Goal: Entertainment & Leisure: Consume media (video, audio)

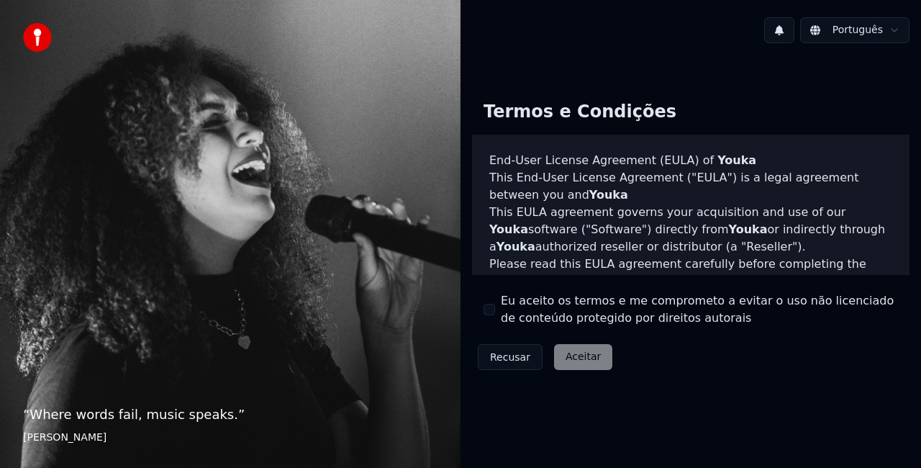
click at [491, 310] on button "Eu aceito os termos e me comprometo a evitar o uso não licenciado de conteúdo p…" at bounding box center [489, 310] width 12 height 12
click at [568, 352] on button "Aceitar" at bounding box center [583, 357] width 58 height 26
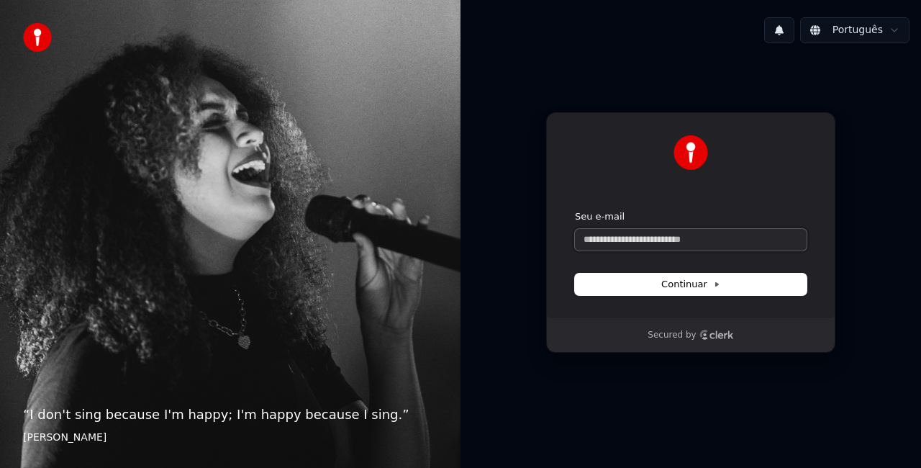
click at [683, 242] on input "Seu e-mail" at bounding box center [691, 240] width 232 height 22
click at [669, 272] on form "**********" at bounding box center [691, 252] width 232 height 85
click at [682, 282] on span "Continuar" at bounding box center [690, 284] width 59 height 13
type input "**********"
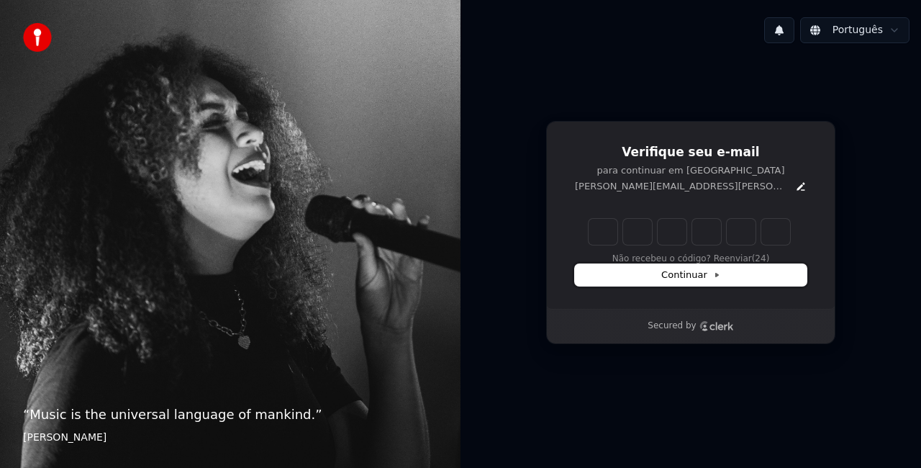
click at [682, 282] on button "Continuar" at bounding box center [691, 275] width 232 height 22
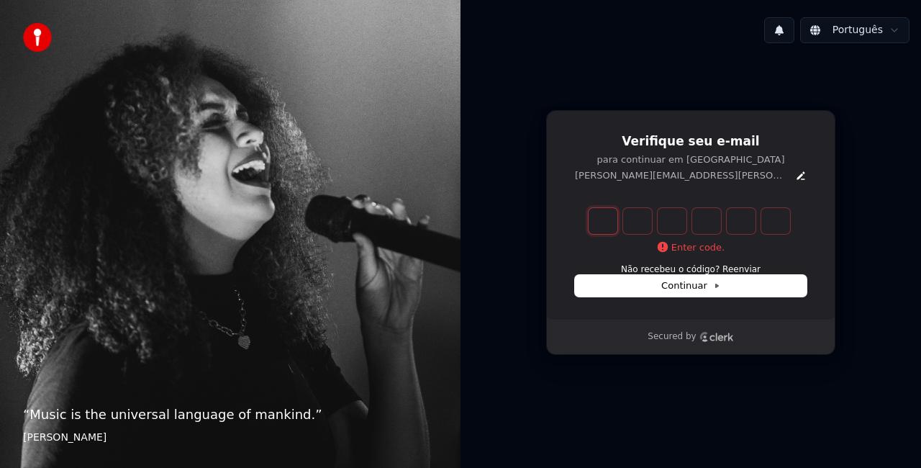
type input "*"
type input "**"
type input "*"
type input "***"
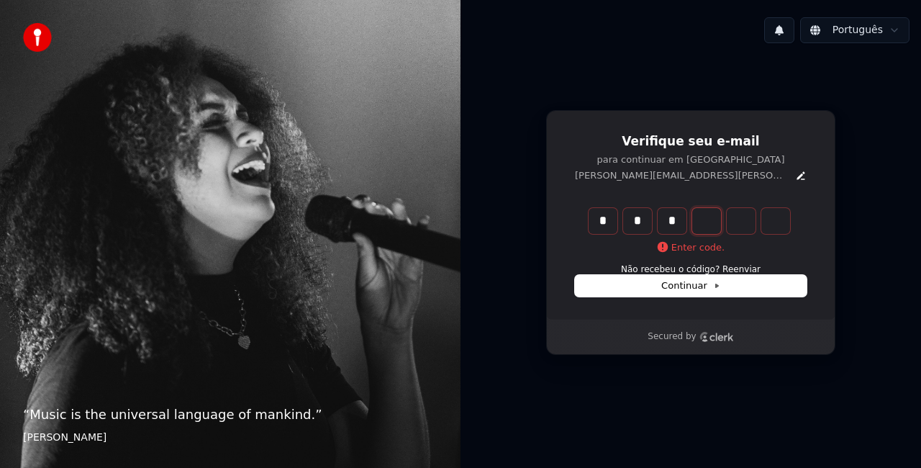
type input "*"
type input "****"
type input "*"
type input "*****"
type input "*"
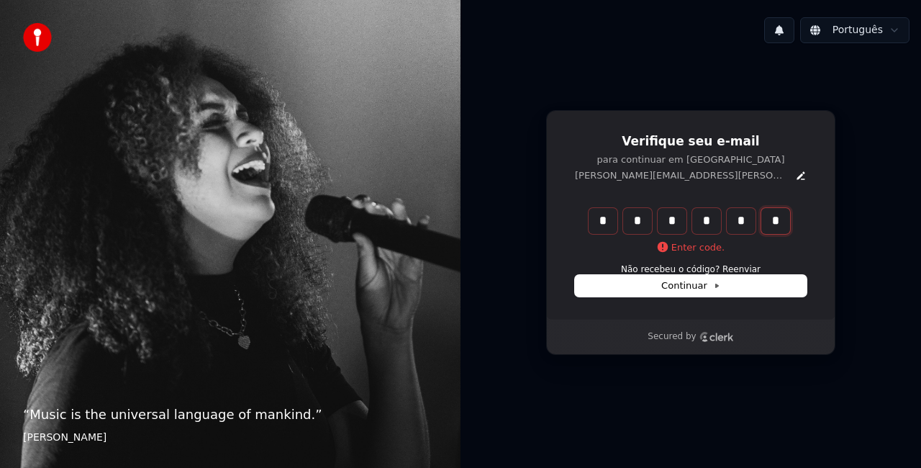
type input "******"
type input "*"
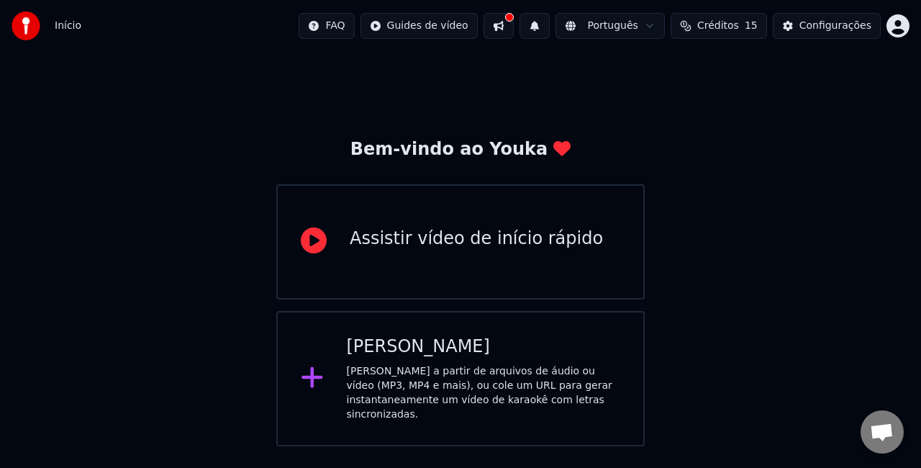
click at [567, 258] on div "Assistir vídeo de início rápido" at bounding box center [460, 241] width 368 height 115
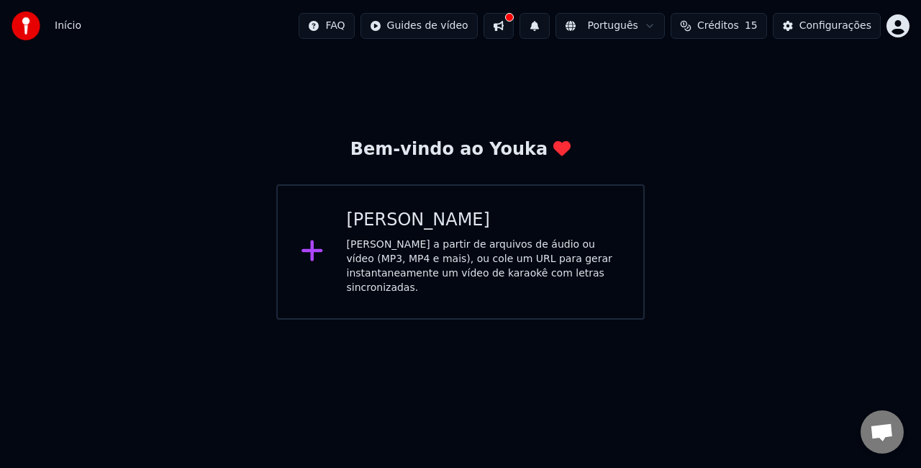
click at [519, 212] on div "Criar Karaokê" at bounding box center [484, 220] width 274 height 23
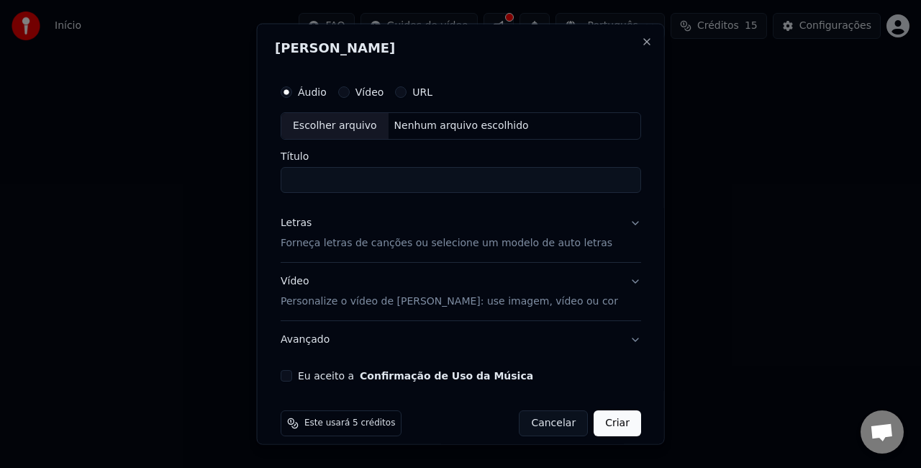
click at [538, 237] on p "Forneça letras de canções ou selecione um modelo de auto letras" at bounding box center [447, 242] width 332 height 14
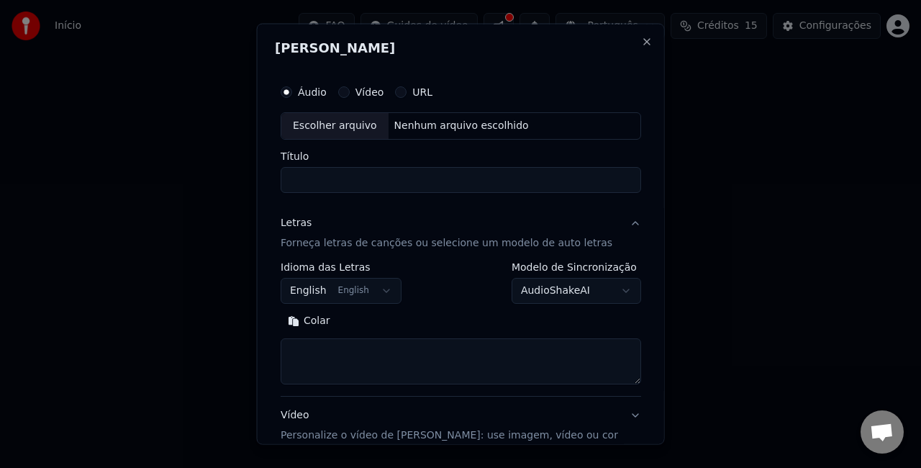
click at [377, 295] on button "English English" at bounding box center [341, 290] width 121 height 26
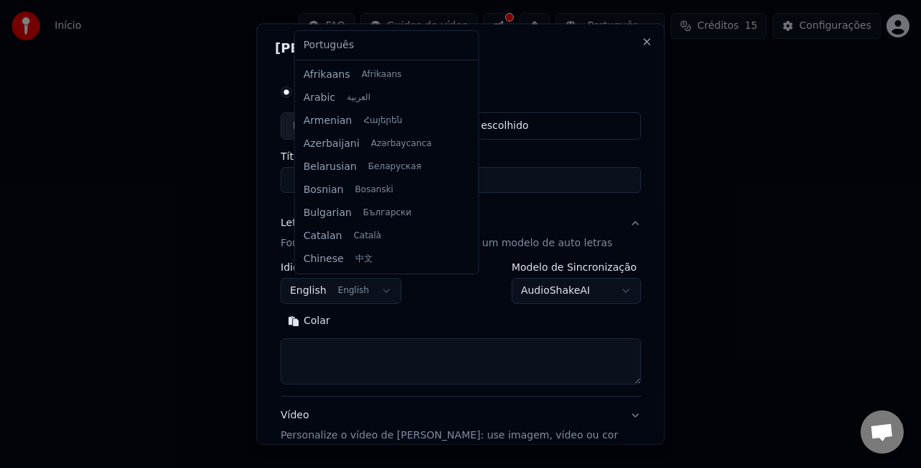
select select "**"
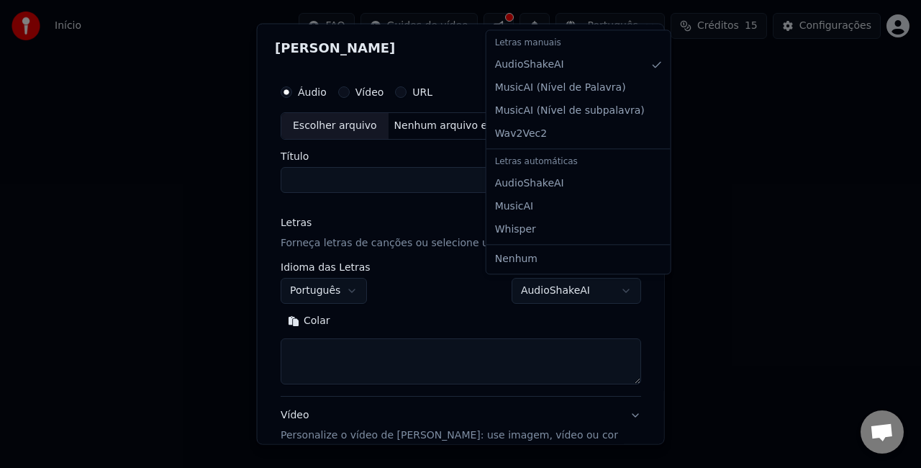
click at [574, 283] on body "**********" at bounding box center [460, 159] width 921 height 319
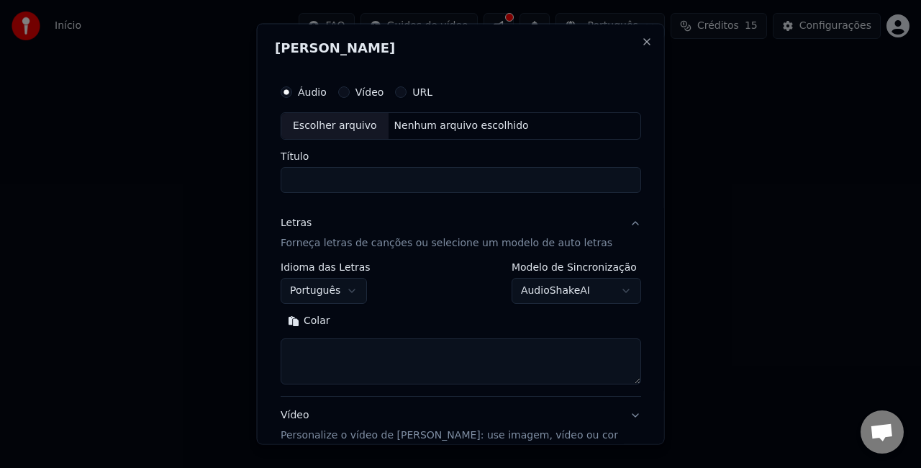
click at [574, 283] on body "**********" at bounding box center [460, 159] width 921 height 319
click at [499, 365] on textarea at bounding box center [461, 360] width 360 height 46
paste textarea "**********"
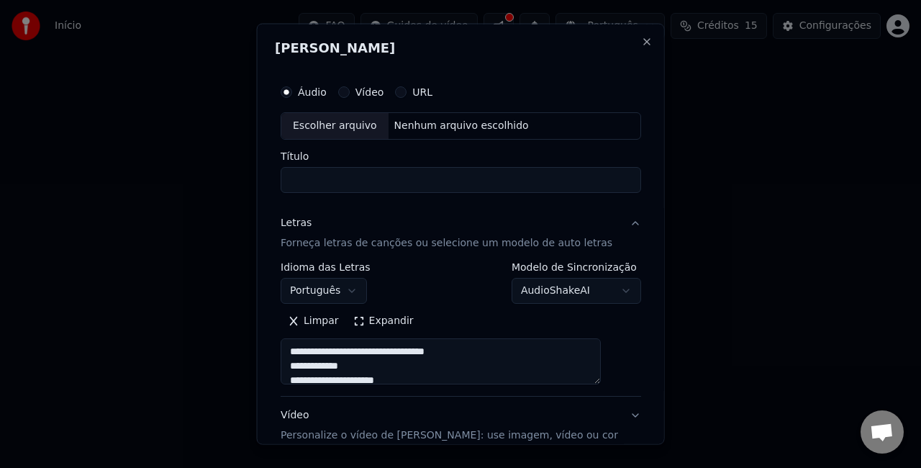
scroll to position [693, 0]
type textarea "**********"
click at [381, 177] on input "Título" at bounding box center [461, 179] width 360 height 26
click at [406, 89] on button "URL" at bounding box center [401, 92] width 12 height 12
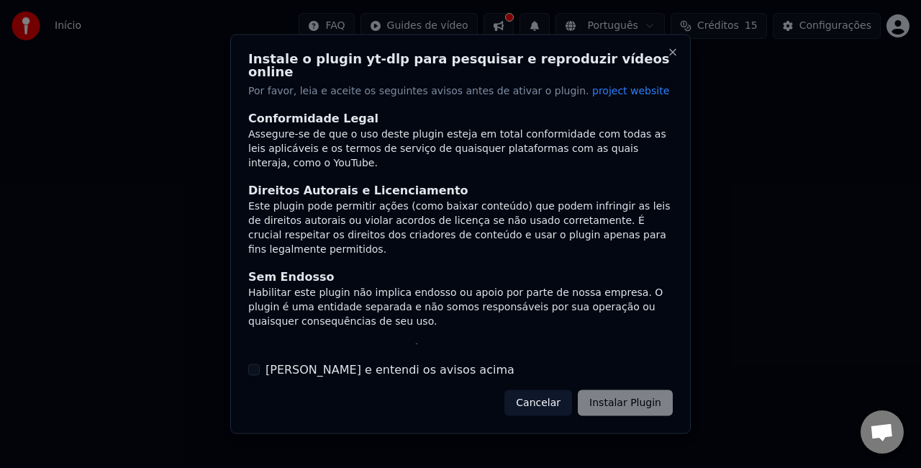
click at [255, 363] on button "Li e entendi os avisos acima" at bounding box center [254, 369] width 12 height 12
click at [624, 401] on button "Instalar Plugin" at bounding box center [625, 402] width 95 height 26
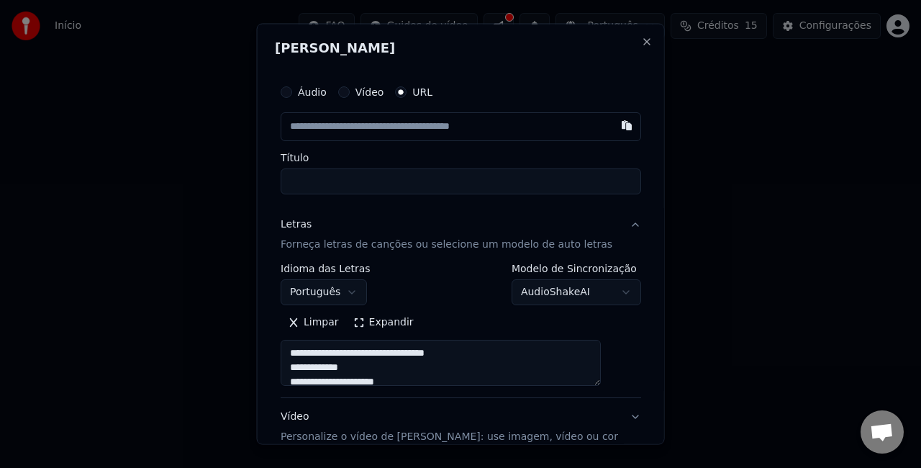
click at [424, 118] on input "text" at bounding box center [461, 126] width 360 height 29
type input "**********"
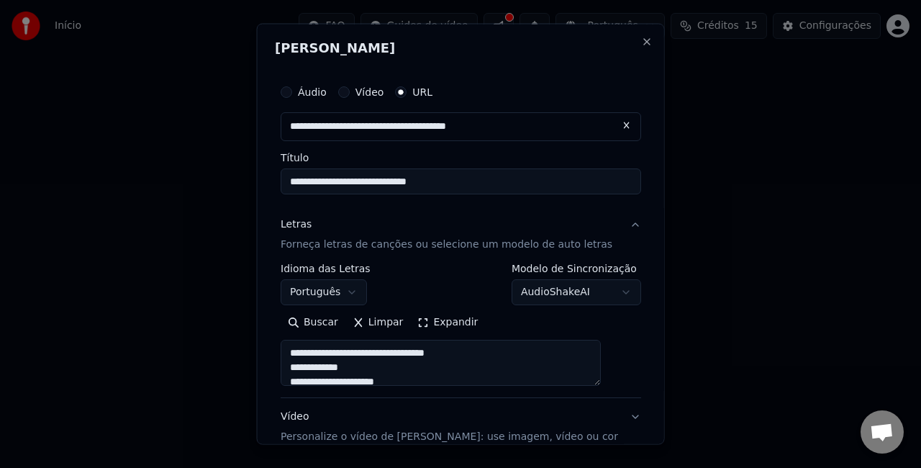
type input "**********"
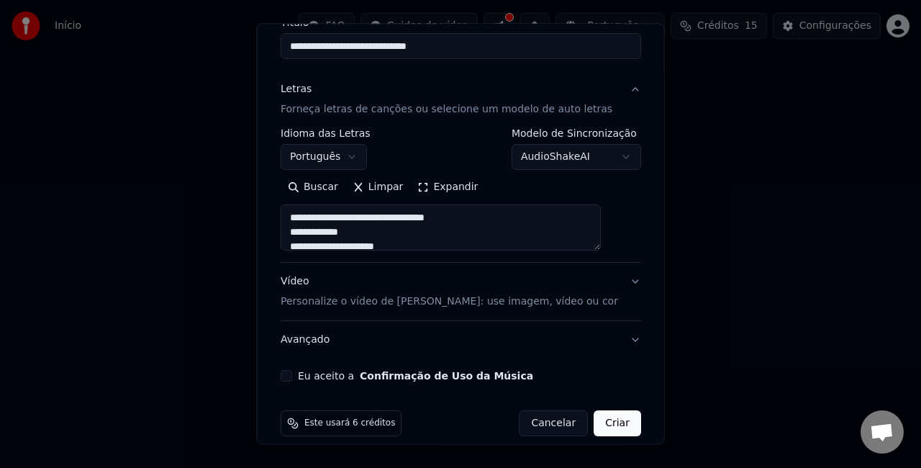
scroll to position [149, 0]
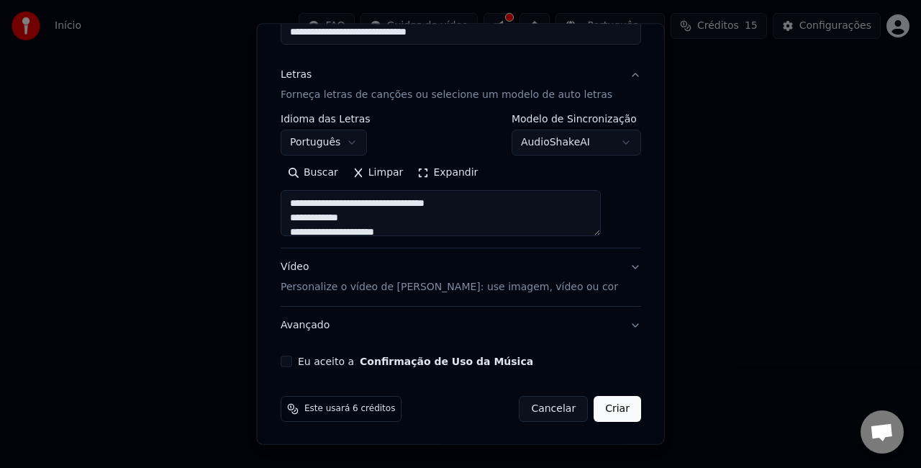
type input "**********"
click at [607, 260] on button "Vídeo Personalize o vídeo de karaokê: use imagem, vídeo ou cor" at bounding box center [461, 277] width 360 height 58
type input "**********"
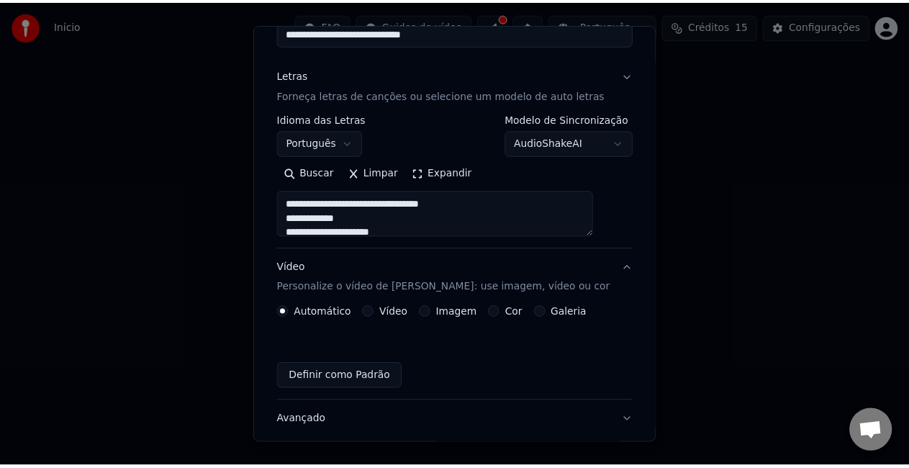
scroll to position [110, 0]
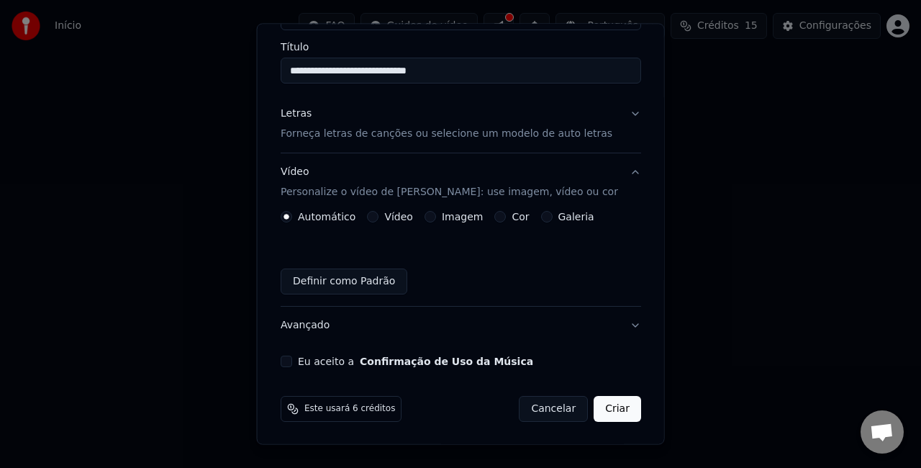
click at [292, 360] on button "Eu aceito a Confirmação de Uso da Música" at bounding box center [287, 361] width 12 height 12
click at [594, 408] on button "Criar" at bounding box center [617, 409] width 47 height 26
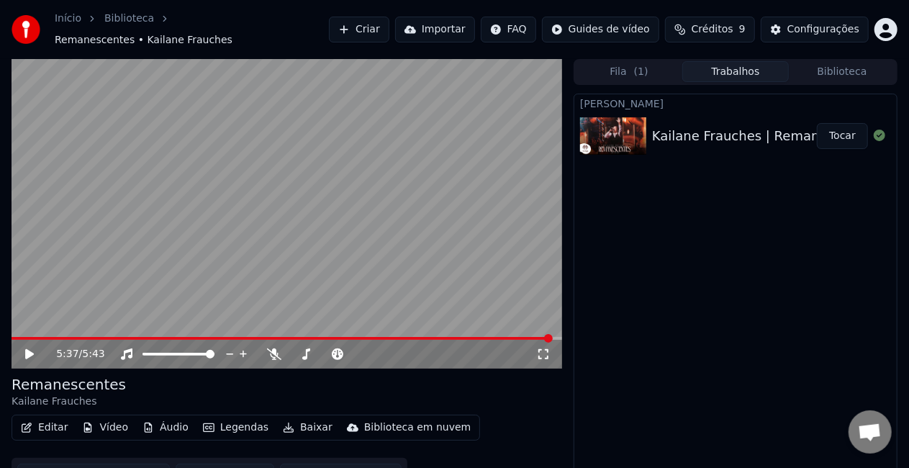
click at [692, 345] on div "Criar Karaokê Kailane Frauches | Remanescentes Tocar" at bounding box center [735, 293] width 324 height 398
click at [699, 282] on div "Criar Karaokê Kailane Frauches | Remanescentes Tocar" at bounding box center [735, 293] width 324 height 398
click at [842, 128] on button "Tocar" at bounding box center [842, 136] width 51 height 26
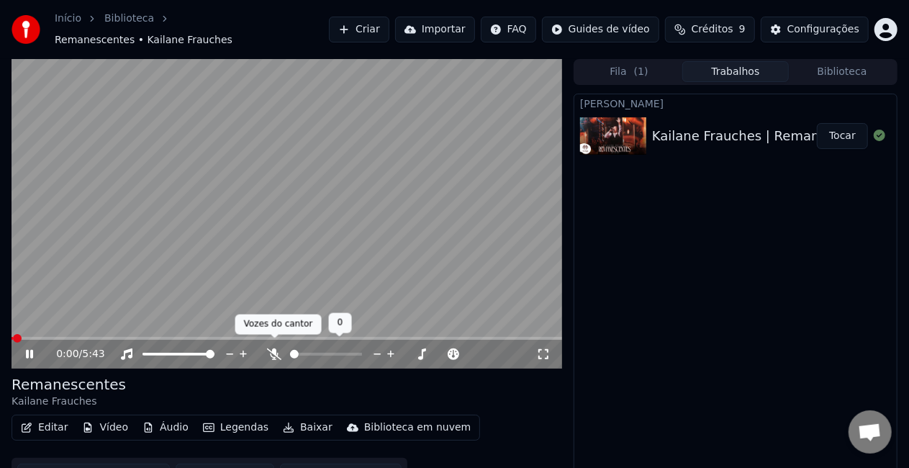
click at [272, 348] on icon at bounding box center [274, 354] width 14 height 12
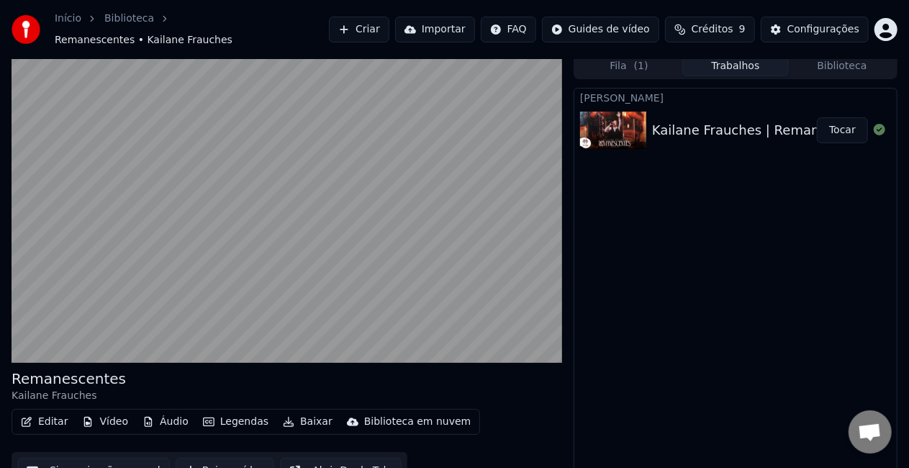
scroll to position [20, 0]
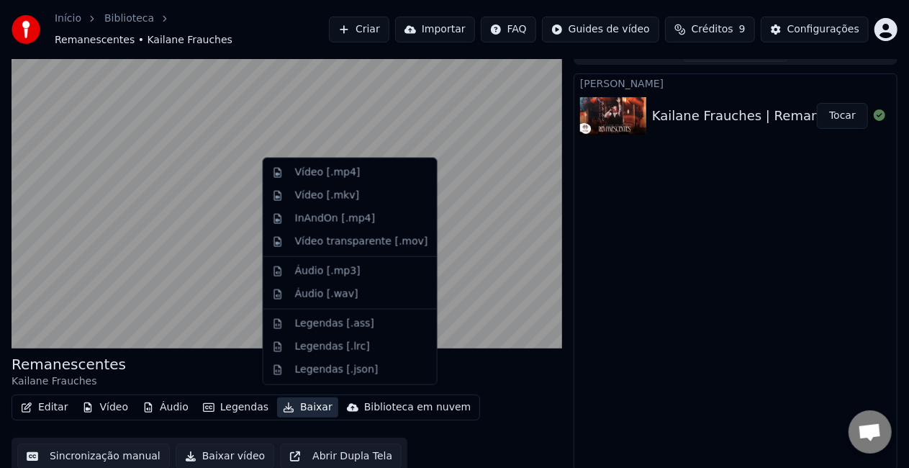
click at [294, 397] on button "Baixar" at bounding box center [307, 407] width 61 height 20
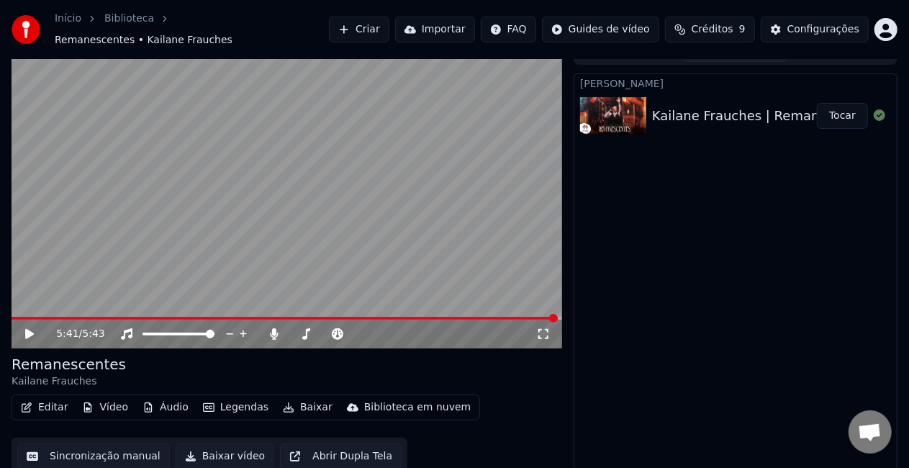
click at [226, 452] on button "Baixar vídeo" at bounding box center [225, 456] width 99 height 26
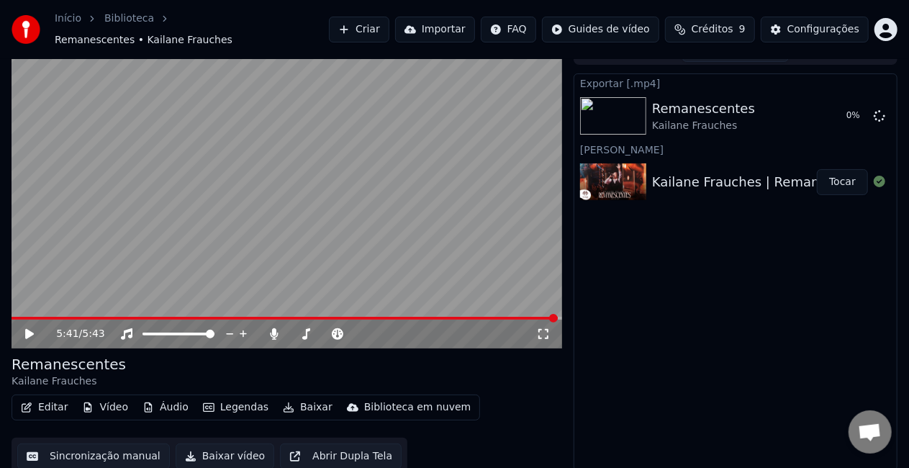
click at [288, 410] on div "Editar Vídeo Áudio Legendas Baixar Biblioteca em nuvem" at bounding box center [246, 407] width 468 height 26
click at [540, 329] on icon at bounding box center [543, 334] width 10 height 10
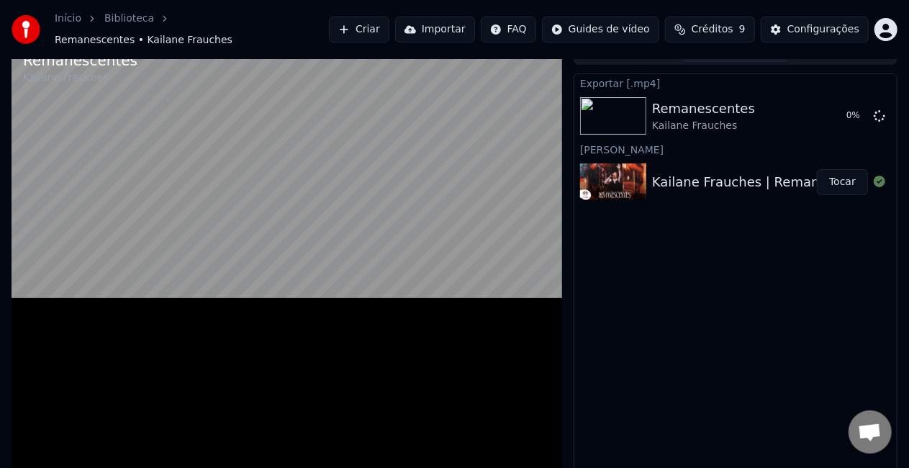
scroll to position [9, 0]
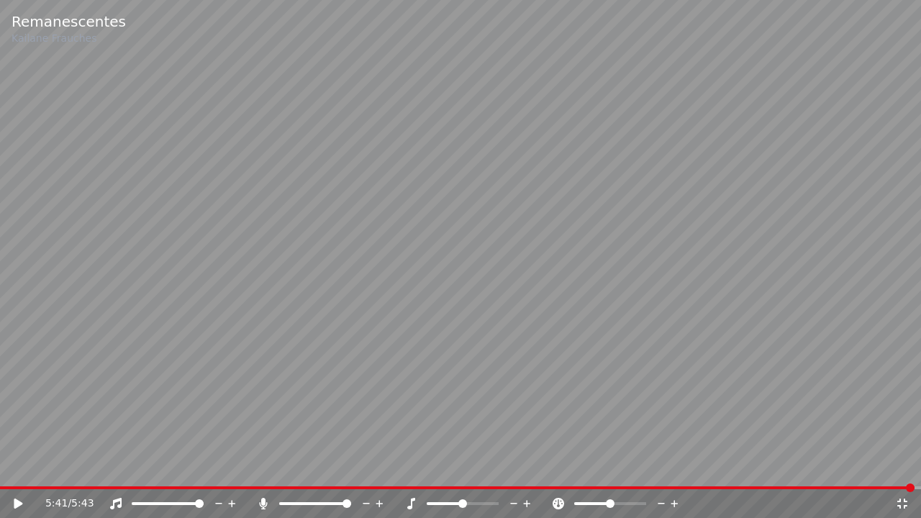
click at [17, 467] on icon at bounding box center [18, 504] width 9 height 10
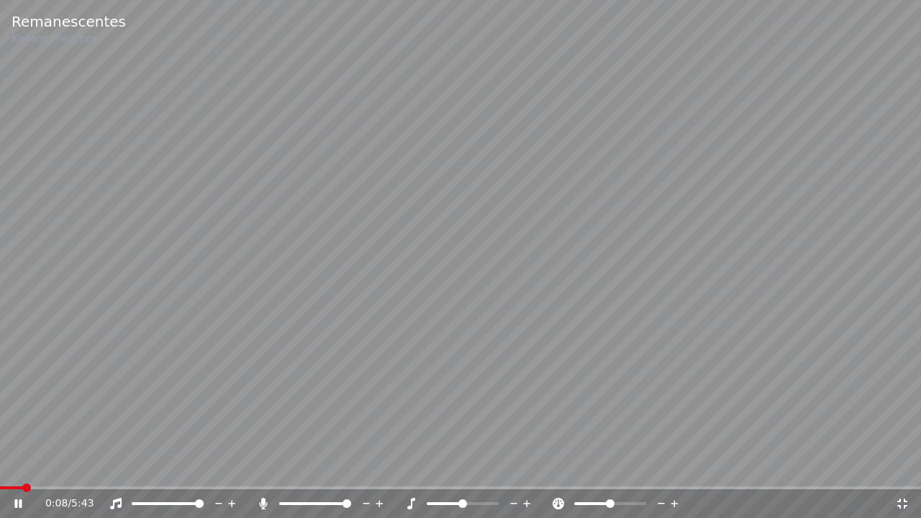
click at [610, 467] on span at bounding box center [610, 503] width 9 height 9
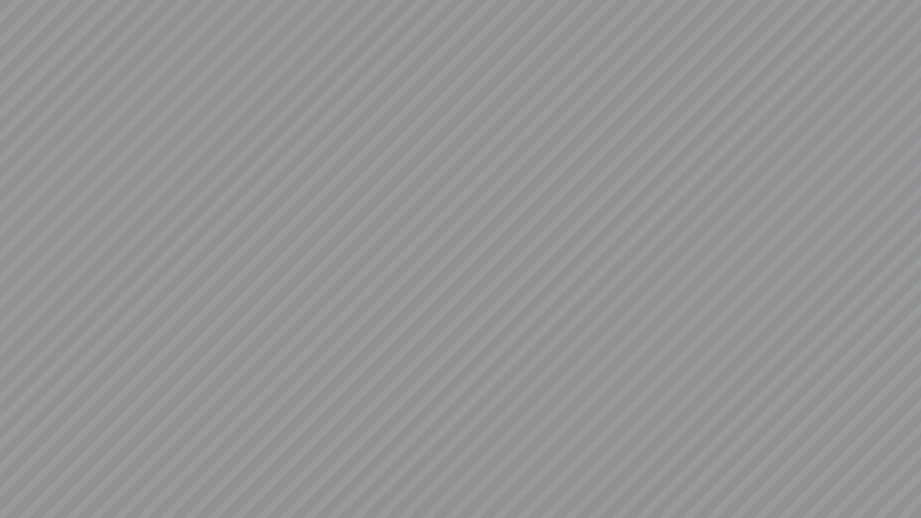
click at [639, 467] on video at bounding box center [460, 259] width 921 height 518
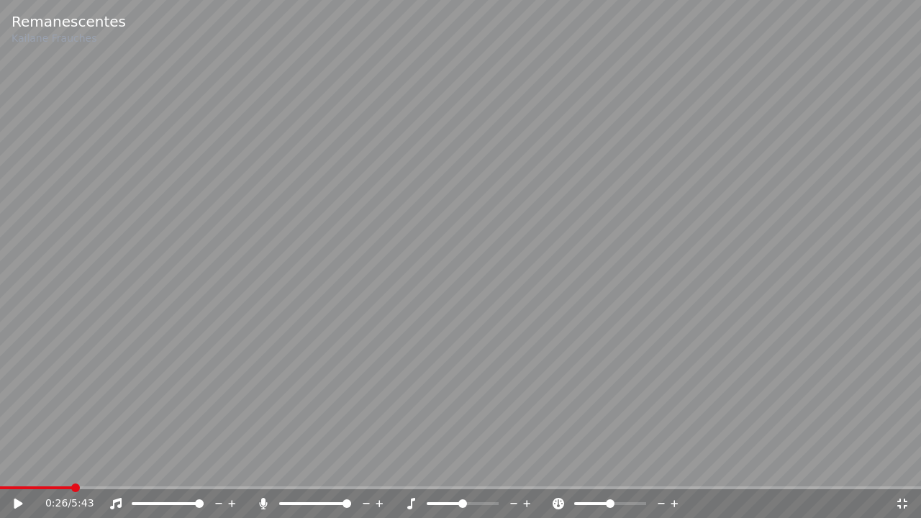
click at [629, 467] on div at bounding box center [623, 503] width 116 height 14
click at [0, 467] on span at bounding box center [4, 487] width 9 height 9
click at [614, 467] on span at bounding box center [610, 503] width 9 height 9
click at [15, 467] on icon at bounding box center [18, 504] width 9 height 10
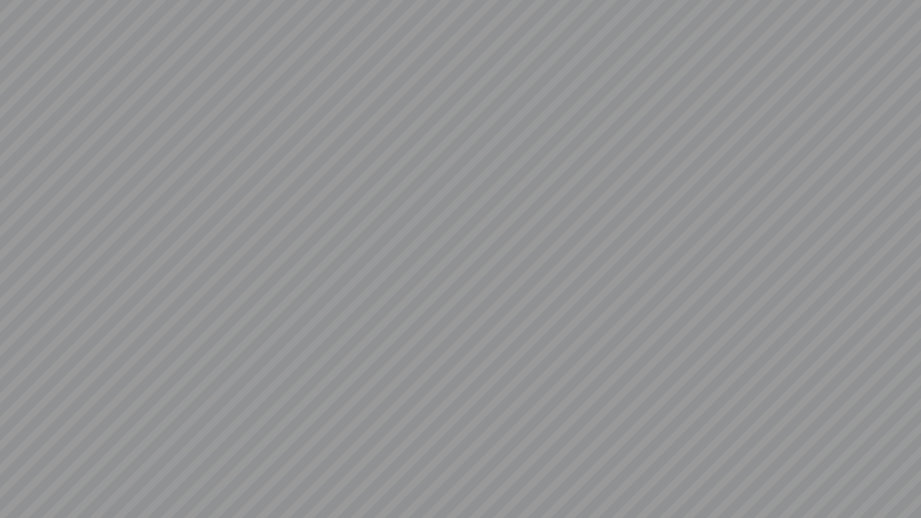
click at [186, 463] on video at bounding box center [460, 259] width 921 height 518
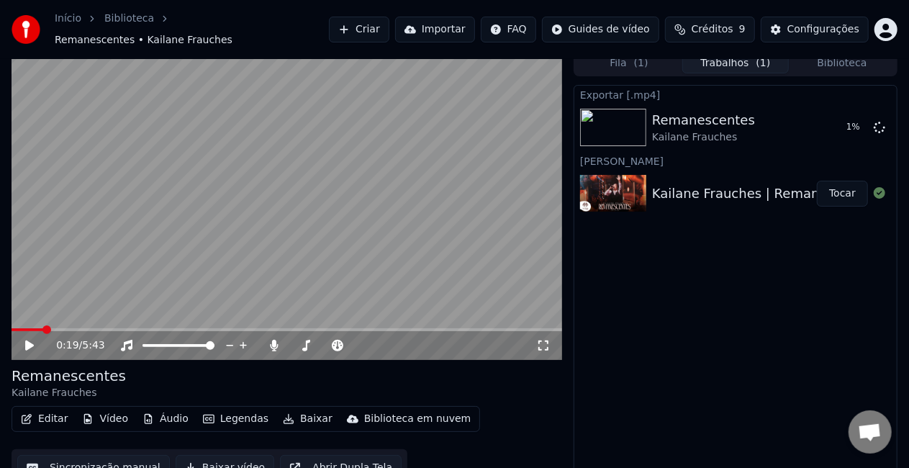
click at [40, 328] on span at bounding box center [28, 329] width 32 height 3
click at [27, 328] on span at bounding box center [20, 329] width 16 height 3
click at [28, 325] on span at bounding box center [31, 329] width 9 height 9
click at [6, 322] on div "0:10 / 5:43 Remanescentes Kailane Frauches Editar Vídeo Áudio Legendas Baixar B…" at bounding box center [454, 268] width 909 height 436
click at [27, 325] on span at bounding box center [31, 329] width 9 height 9
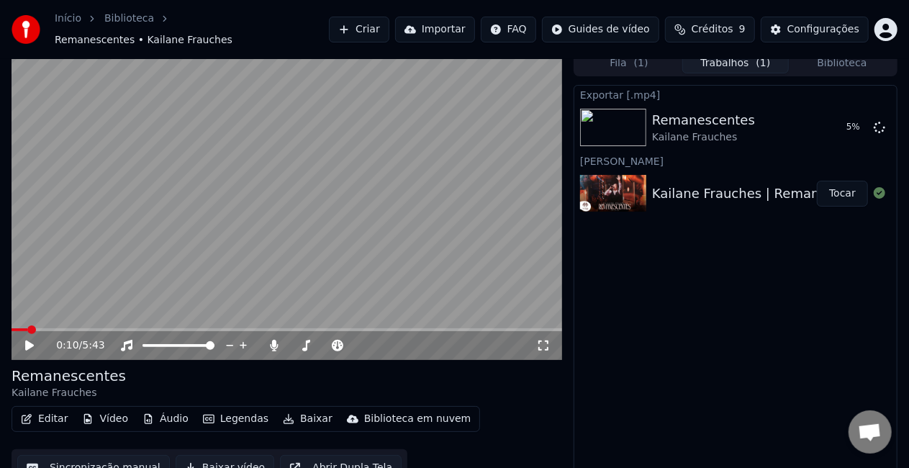
click at [13, 319] on video at bounding box center [287, 204] width 550 height 309
click at [12, 325] on span at bounding box center [16, 329] width 9 height 9
click at [391, 344] on span at bounding box center [388, 345] width 70 height 3
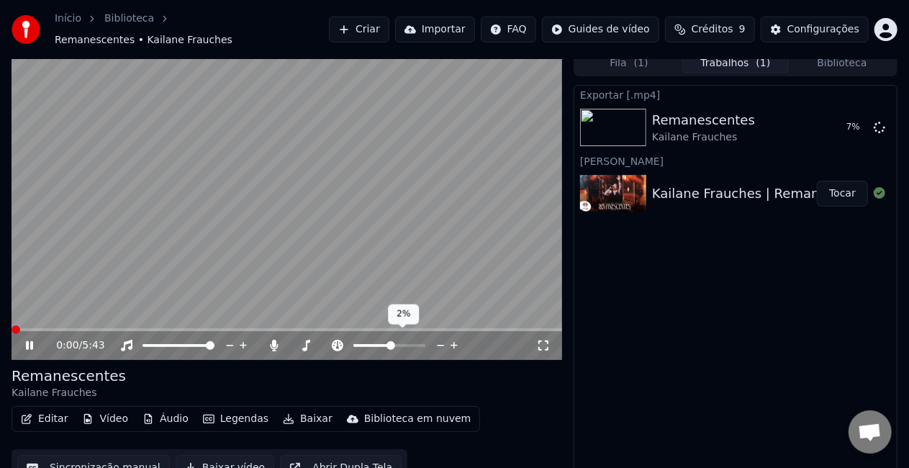
click at [394, 341] on span at bounding box center [390, 345] width 9 height 9
click at [27, 341] on icon at bounding box center [29, 345] width 7 height 9
click at [27, 340] on icon at bounding box center [29, 345] width 9 height 10
click at [12, 334] on span at bounding box center [16, 329] width 9 height 9
click at [151, 255] on video at bounding box center [287, 204] width 550 height 309
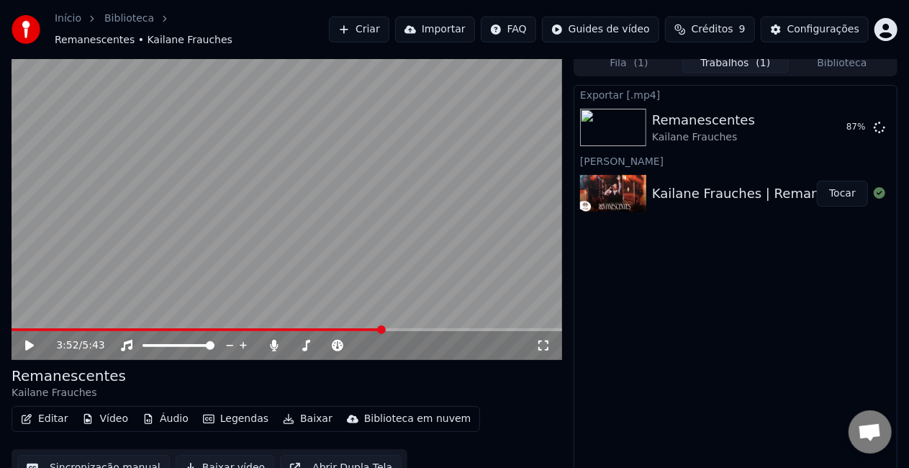
click at [383, 325] on span at bounding box center [381, 329] width 9 height 9
click at [30, 340] on icon at bounding box center [29, 345] width 9 height 10
click at [12, 334] on span at bounding box center [16, 329] width 9 height 9
click at [538, 340] on icon at bounding box center [543, 345] width 10 height 10
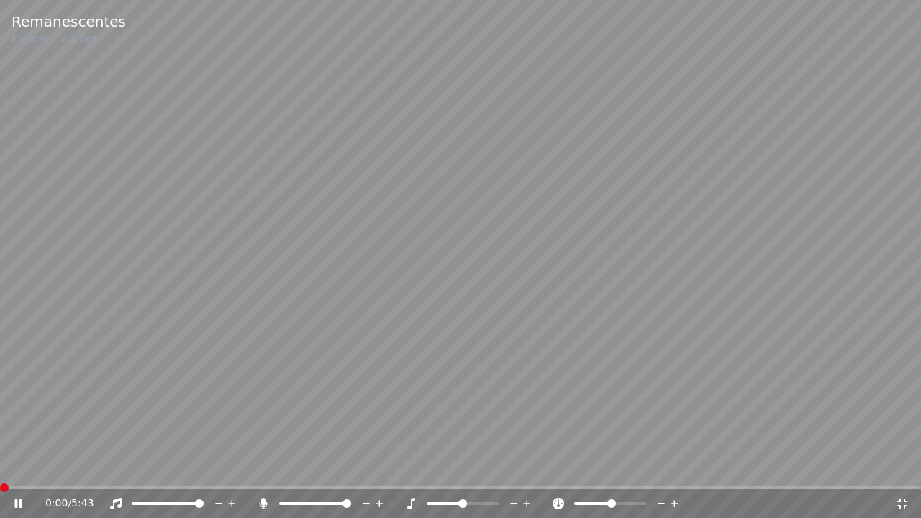
click at [474, 257] on video at bounding box center [460, 259] width 921 height 518
click at [900, 467] on icon at bounding box center [902, 504] width 10 height 10
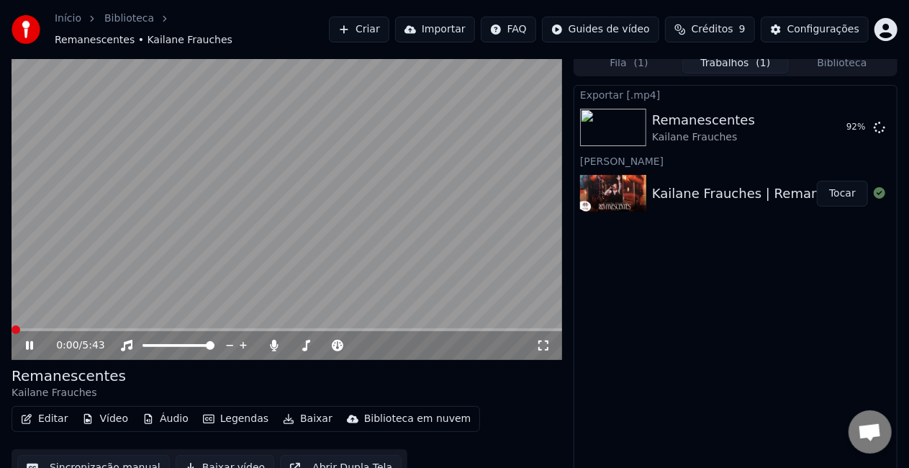
click at [24, 340] on icon at bounding box center [39, 346] width 33 height 12
click at [838, 189] on button "Tocar" at bounding box center [842, 194] width 51 height 26
click at [542, 340] on icon at bounding box center [543, 346] width 14 height 12
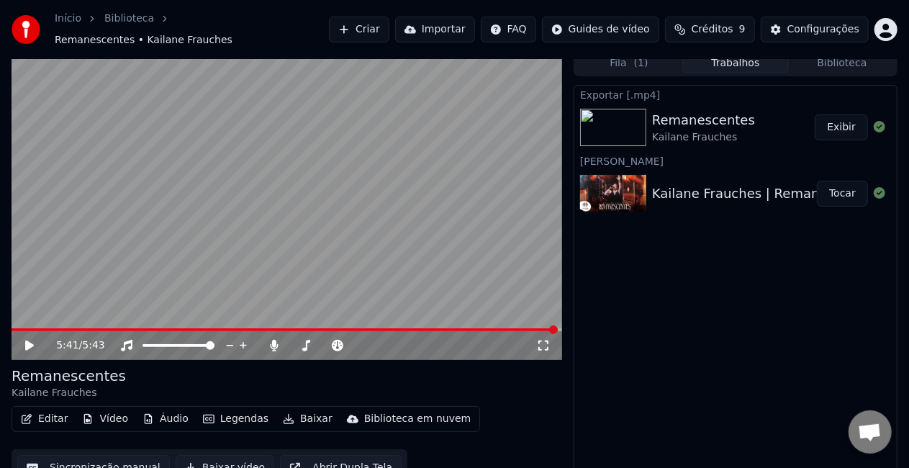
click at [836, 119] on button "Exibir" at bounding box center [840, 127] width 53 height 26
